Goal: Navigation & Orientation: Find specific page/section

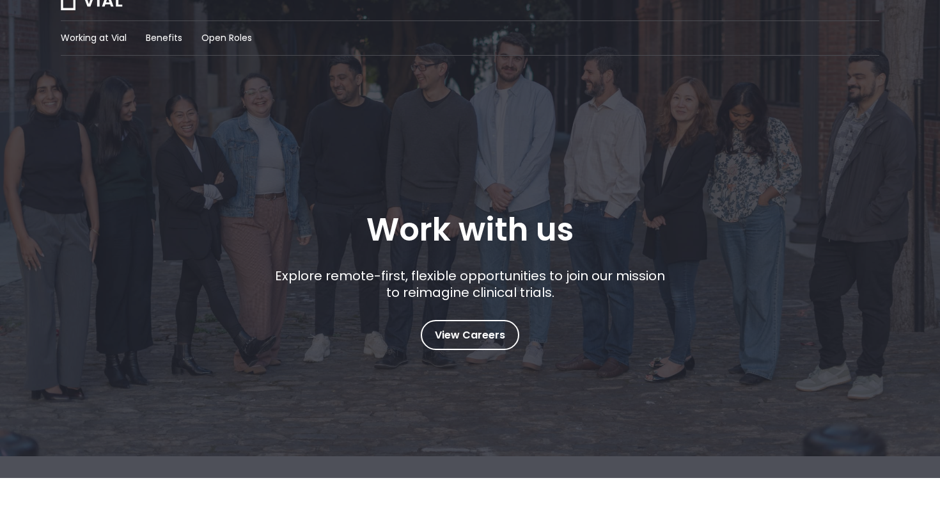
scroll to position [56, 0]
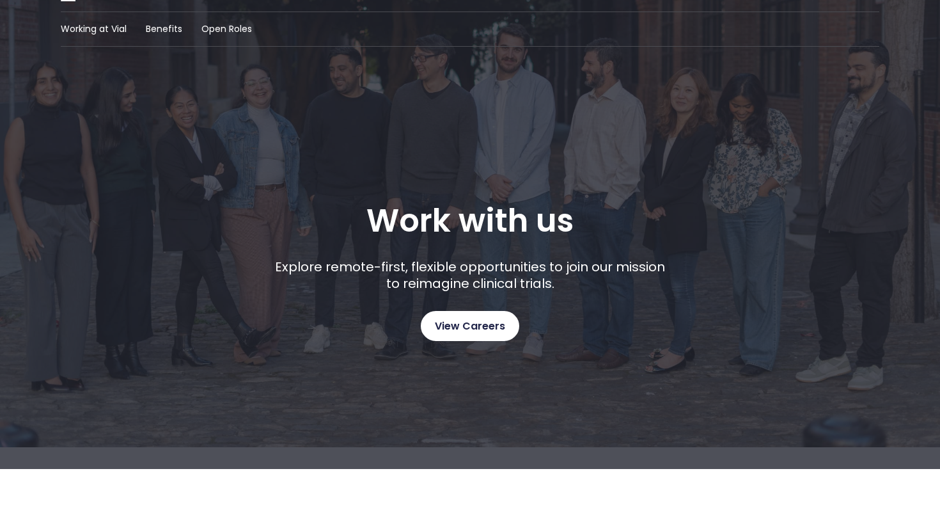
click at [493, 324] on span "View Careers" at bounding box center [470, 326] width 70 height 17
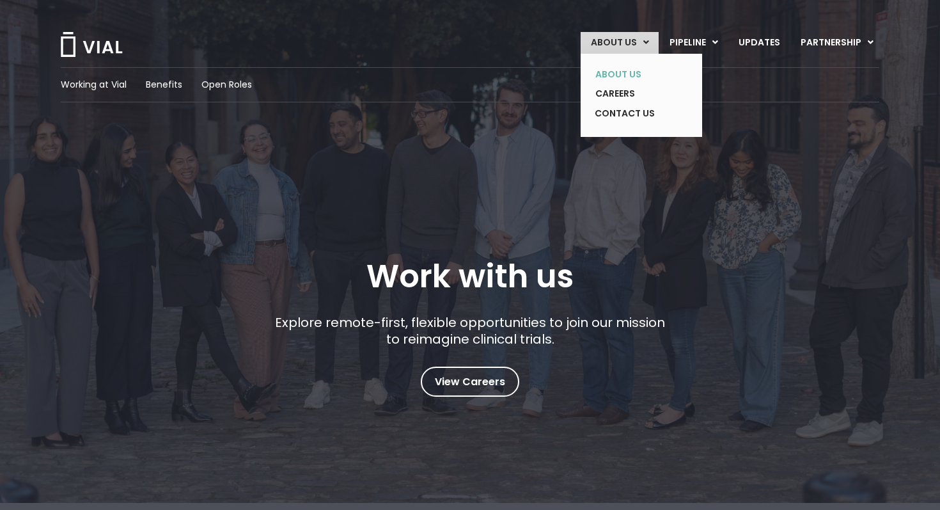
click at [618, 74] on link "ABOUT US" at bounding box center [631, 75] width 93 height 20
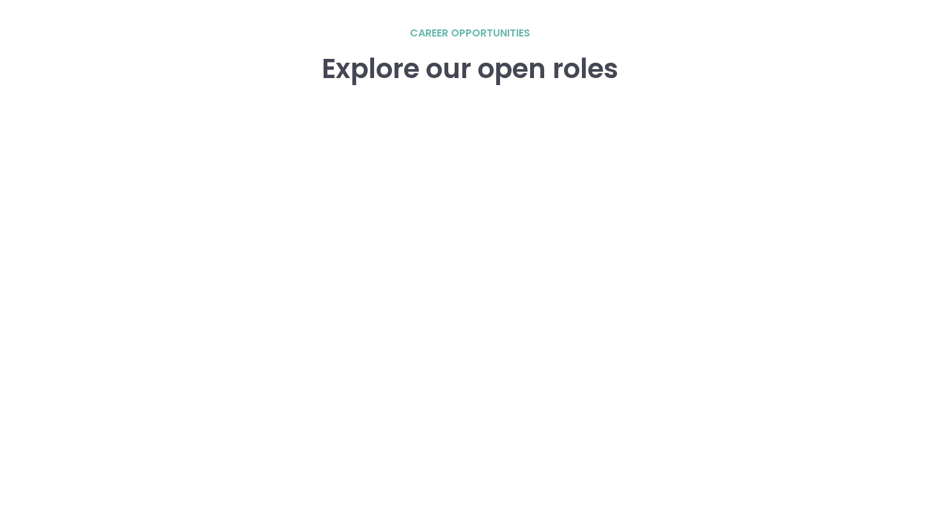
scroll to position [1807, 0]
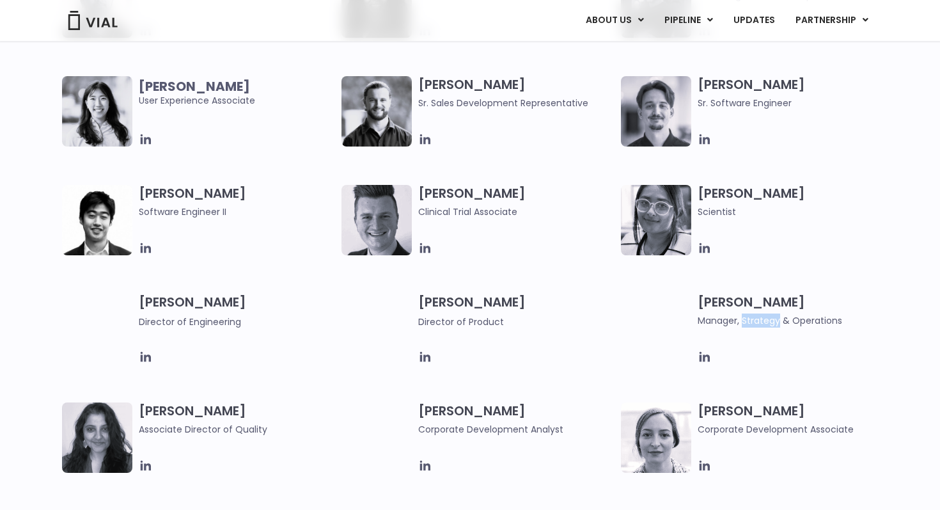
scroll to position [1538, 0]
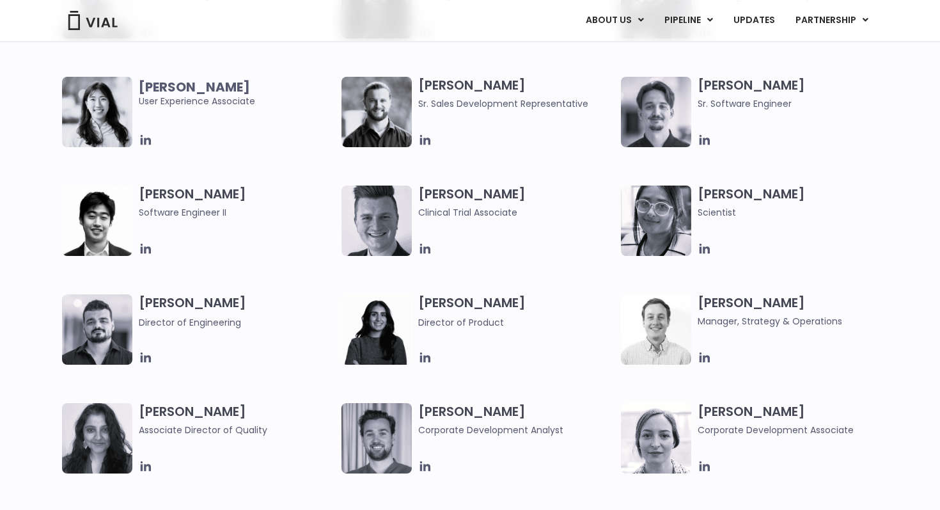
click at [732, 324] on span "Manager, Strategy & Operations" at bounding box center [796, 321] width 196 height 14
click at [664, 331] on img at bounding box center [656, 329] width 70 height 70
click at [710, 311] on h3 "Kyle Mayfield Manager, Strategy & Operations" at bounding box center [796, 311] width 196 height 34
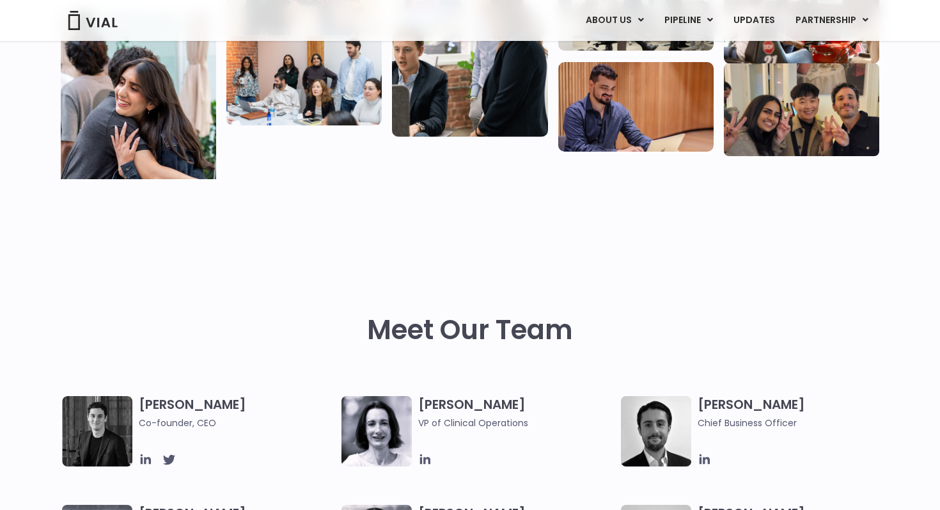
scroll to position [0, 0]
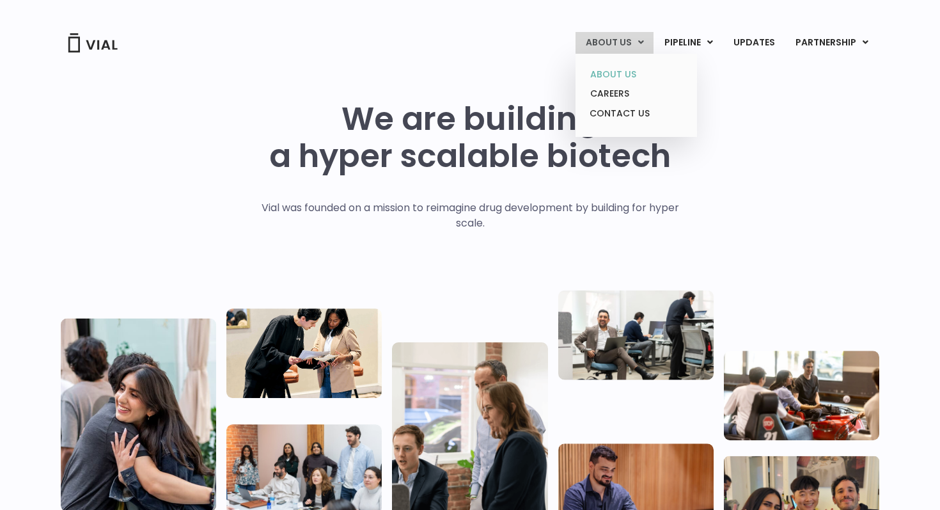
click at [617, 71] on link "ABOUT US" at bounding box center [636, 75] width 112 height 20
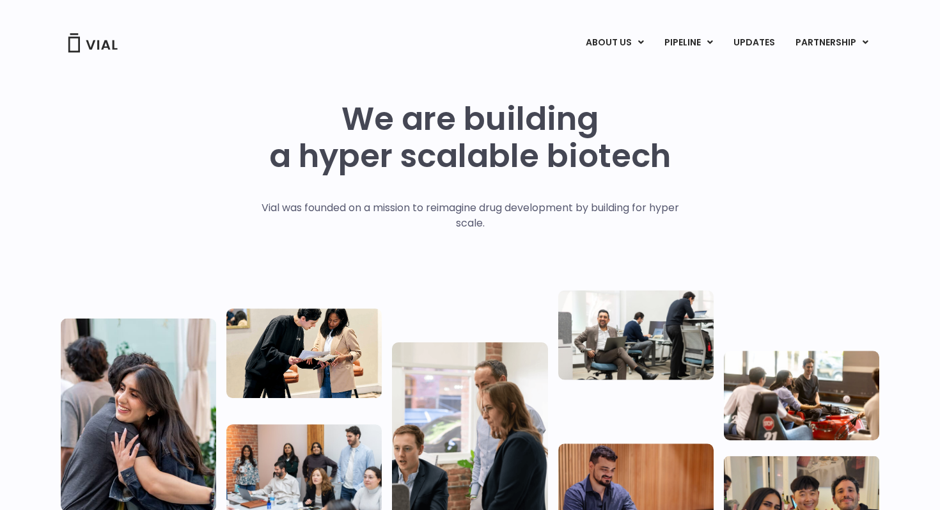
click at [98, 46] on img at bounding box center [92, 42] width 51 height 19
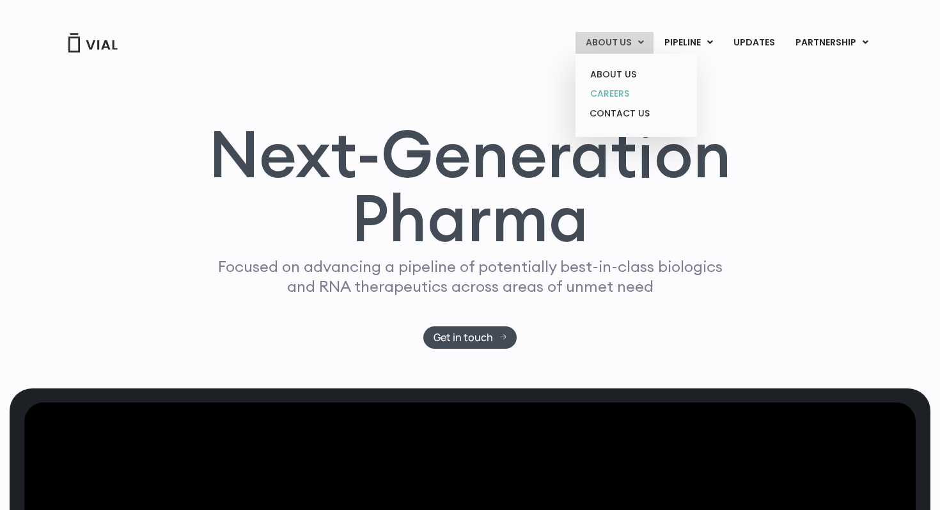
click at [621, 93] on link "CAREERS" at bounding box center [636, 94] width 112 height 20
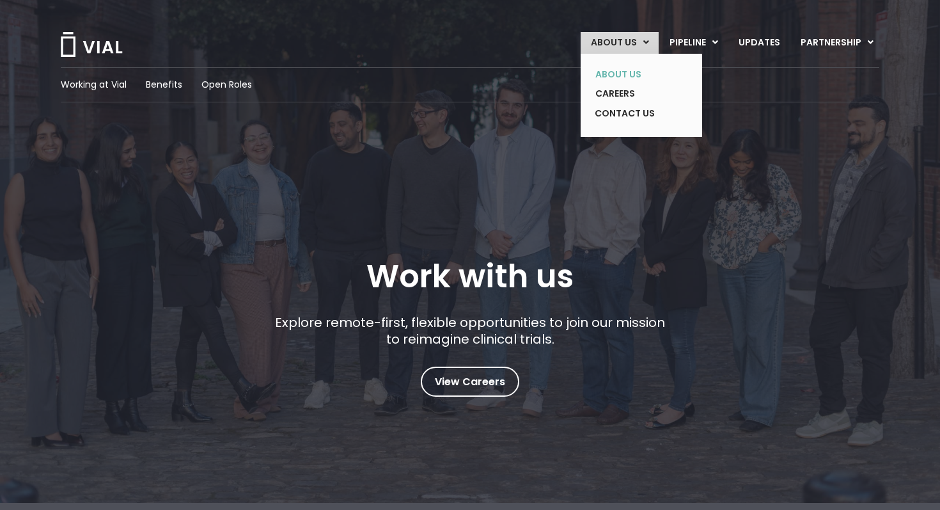
click at [622, 68] on link "ABOUT US" at bounding box center [631, 75] width 93 height 20
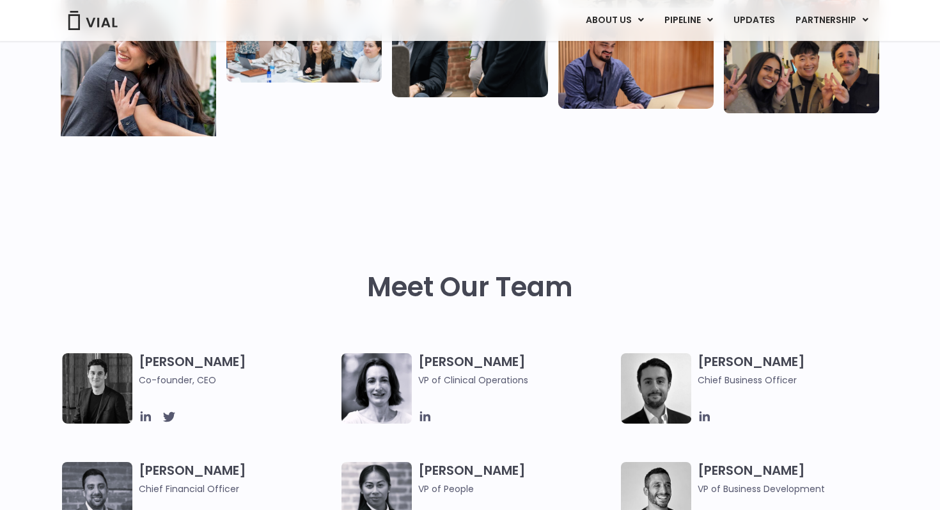
scroll to position [393, 0]
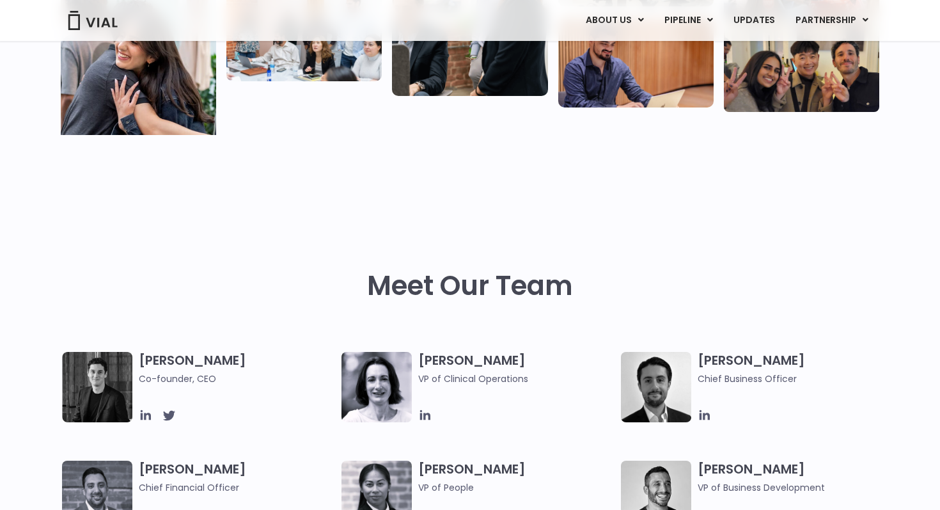
click at [434, 240] on div "Meet Our Team" at bounding box center [470, 261] width 818 height 181
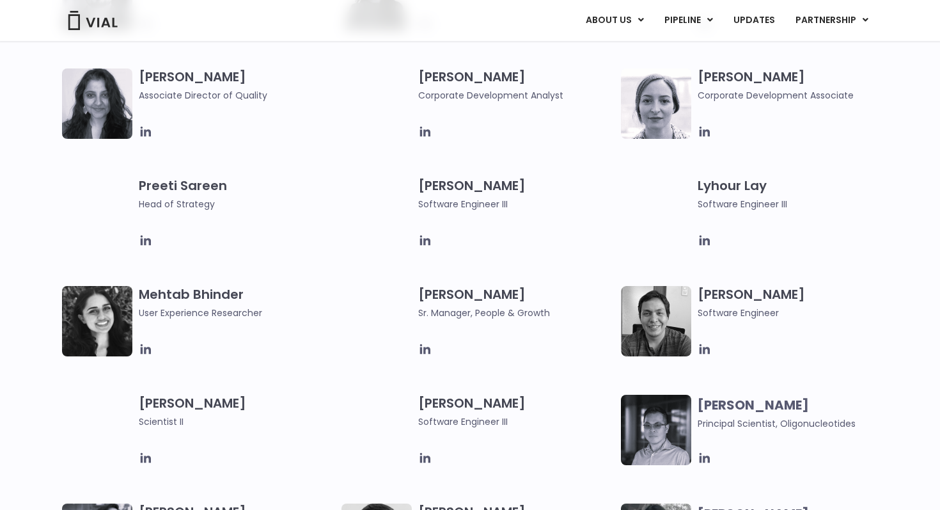
scroll to position [1583, 0]
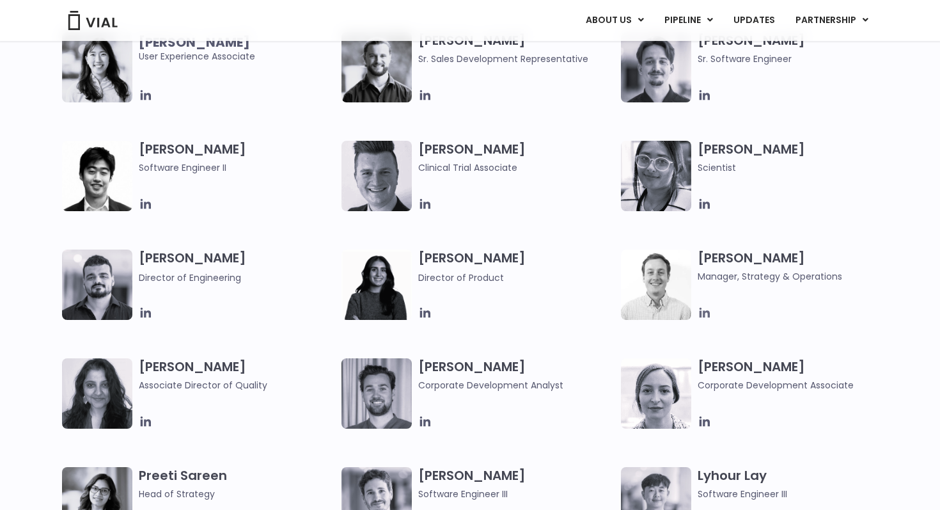
click at [705, 313] on icon at bounding box center [704, 313] width 10 height 10
